Goal: Task Accomplishment & Management: Manage account settings

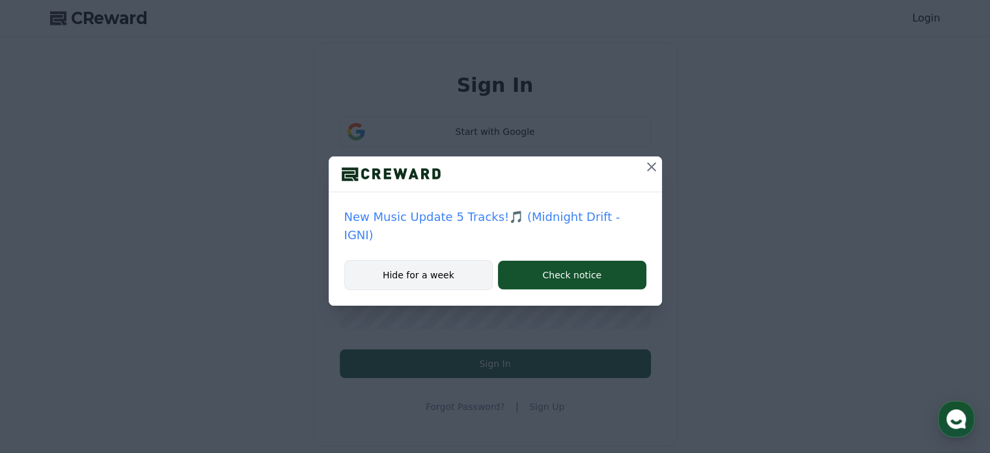
click at [437, 267] on button "Hide for a week" at bounding box center [418, 275] width 149 height 30
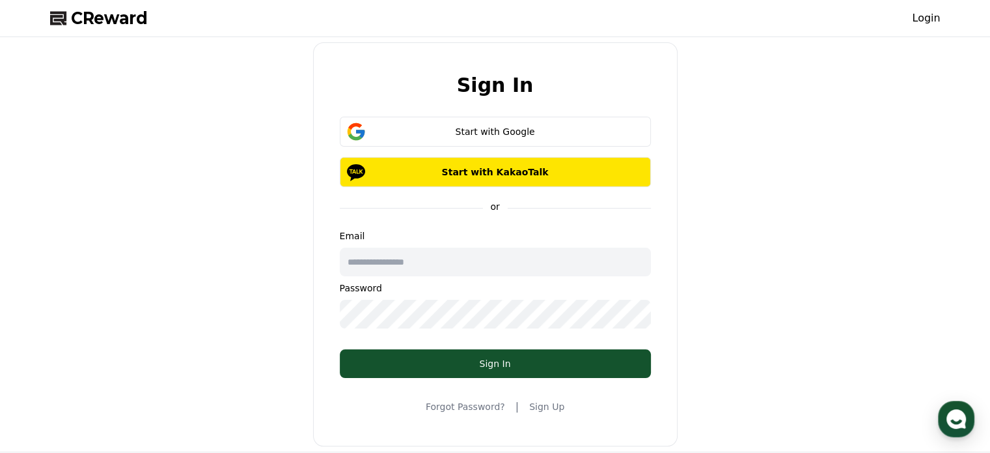
click at [437, 264] on input "text" at bounding box center [495, 261] width 311 height 29
type input "**********"
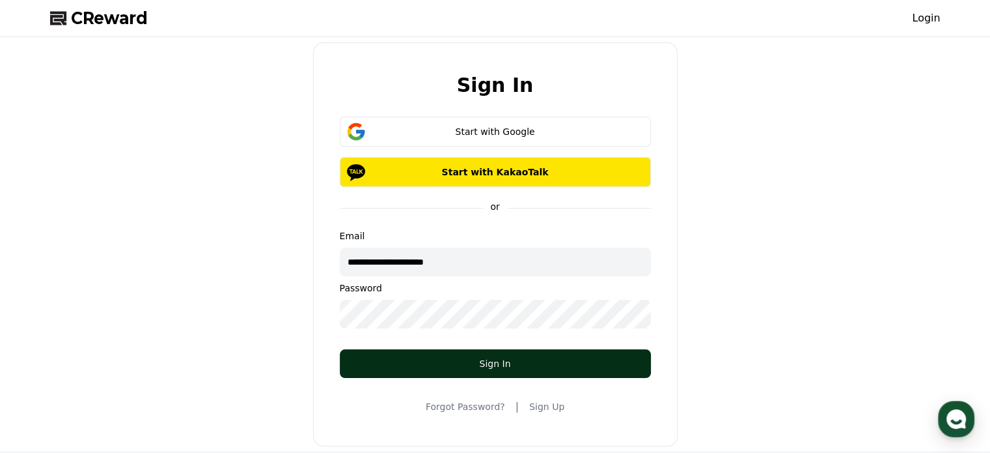
click at [548, 357] on div "Sign In" at bounding box center [495, 363] width 259 height 13
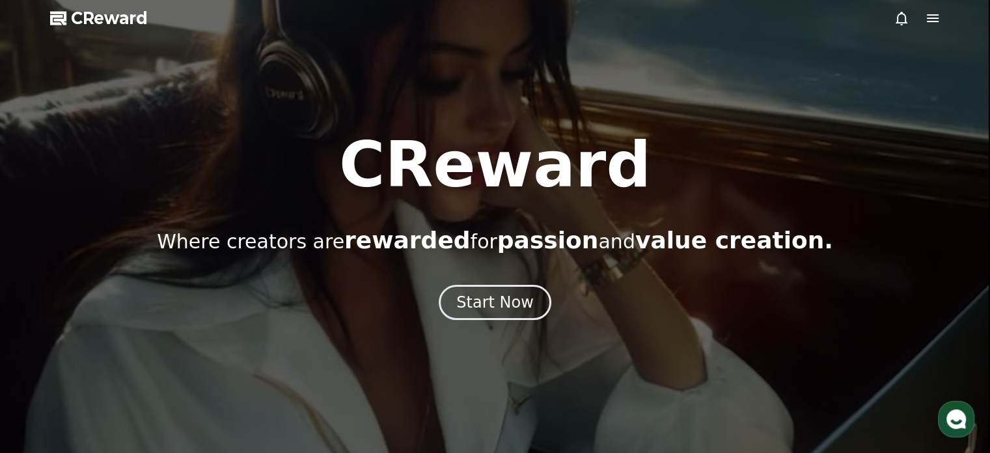
drag, startPoint x: 953, startPoint y: 35, endPoint x: 951, endPoint y: 25, distance: 10.1
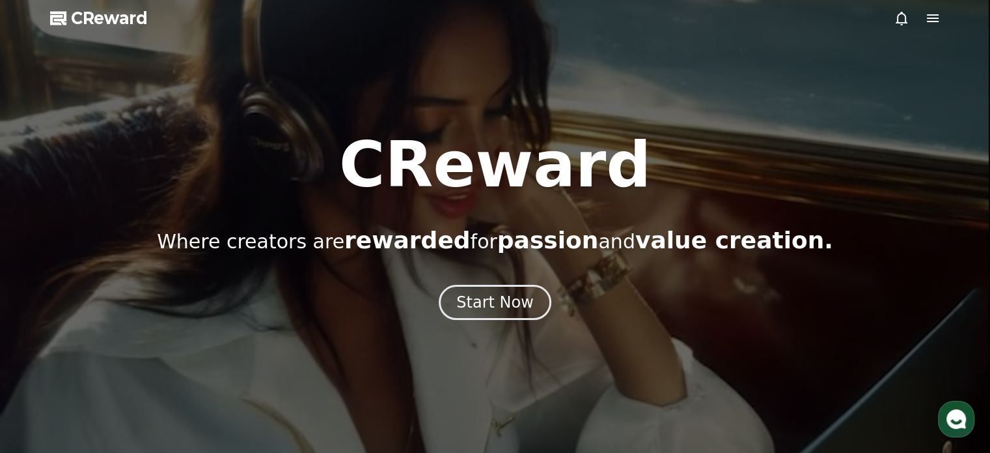
click at [953, 35] on div at bounding box center [495, 226] width 990 height 453
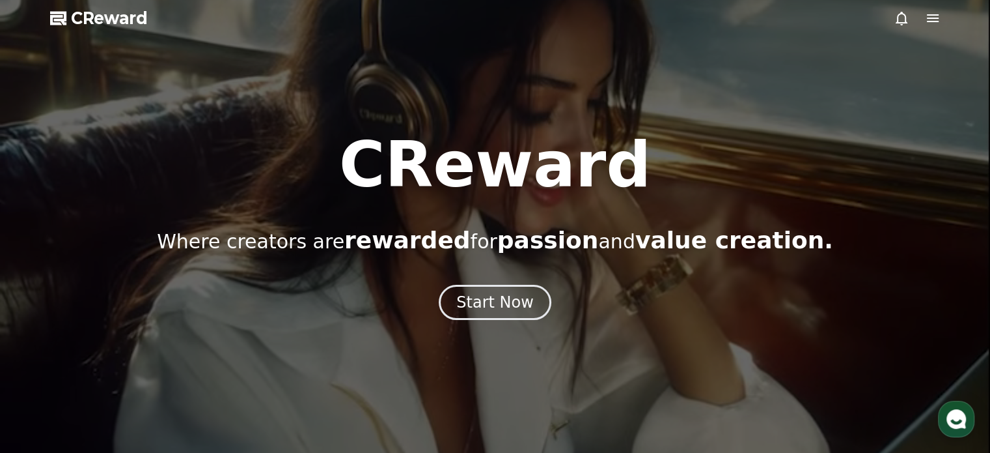
click at [941, 15] on div at bounding box center [495, 226] width 990 height 453
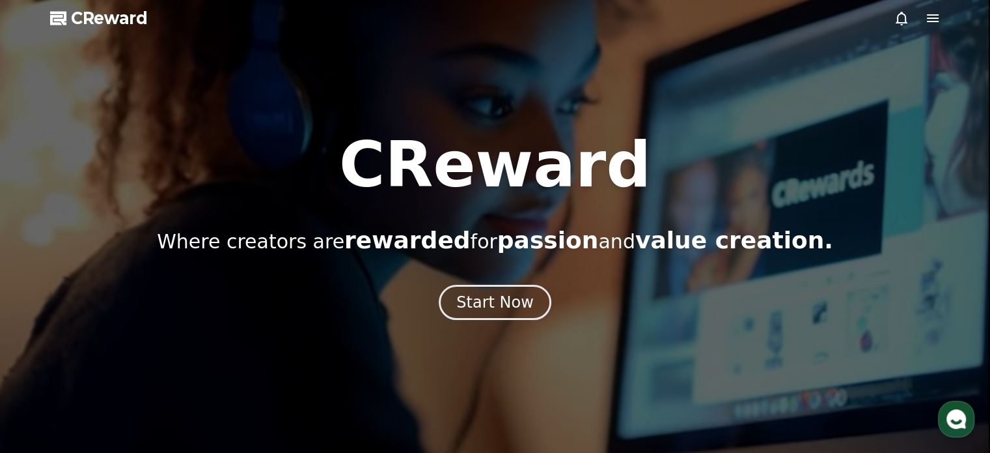
click at [935, 20] on icon at bounding box center [933, 18] width 16 height 16
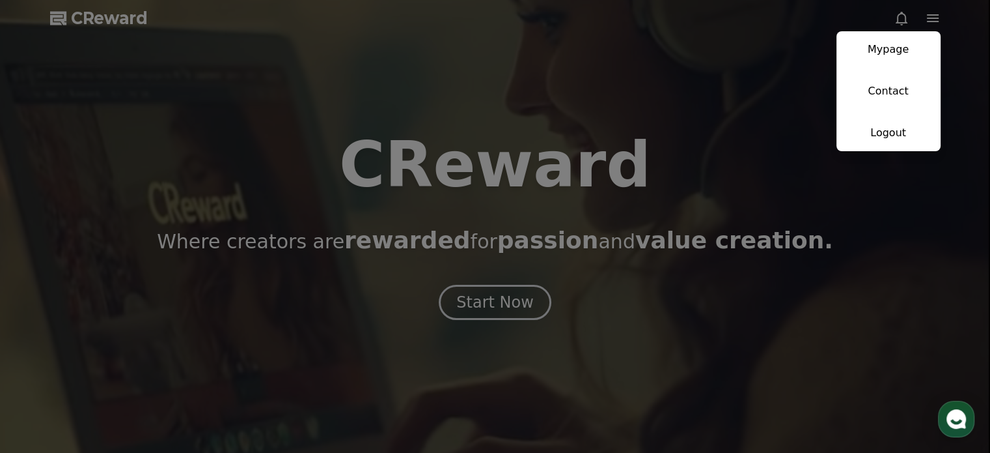
click at [900, 54] on link "Mypage" at bounding box center [889, 49] width 104 height 36
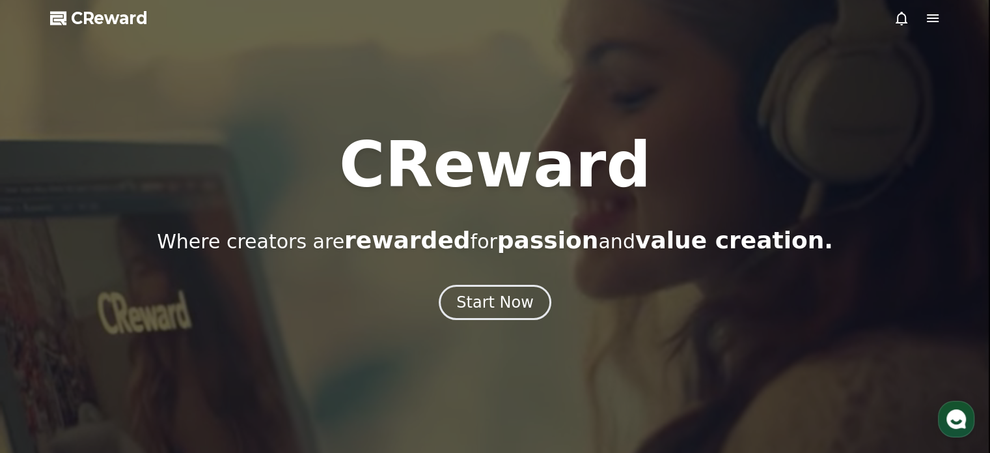
select select "**********"
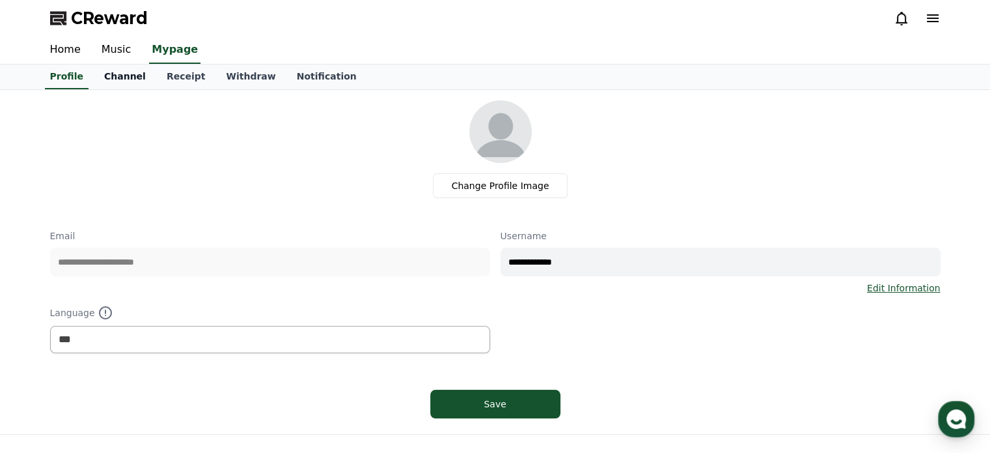
click at [107, 82] on link "Channel" at bounding box center [125, 76] width 63 height 25
